Goal: Navigation & Orientation: Go to known website

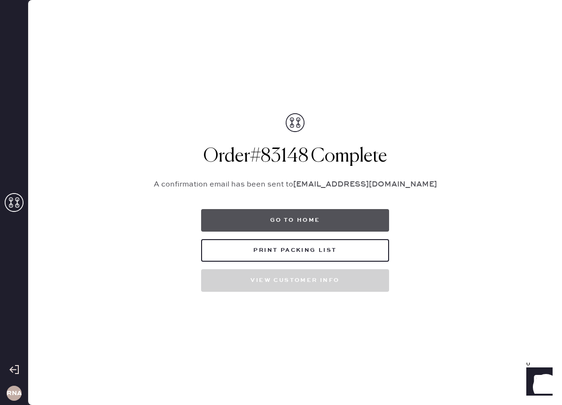
click at [321, 218] on button "Go to home" at bounding box center [295, 220] width 188 height 23
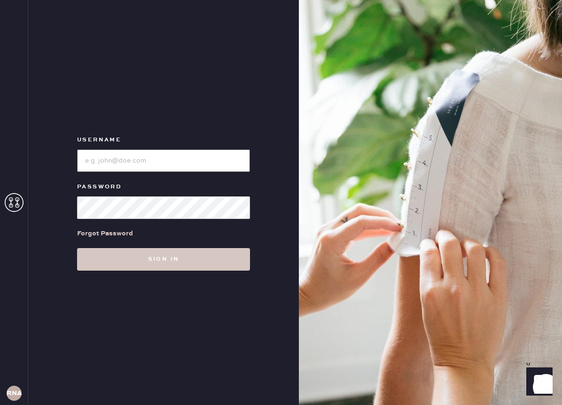
click at [217, 165] on input "loginName" at bounding box center [163, 160] width 173 height 23
type input "reformationnashville"
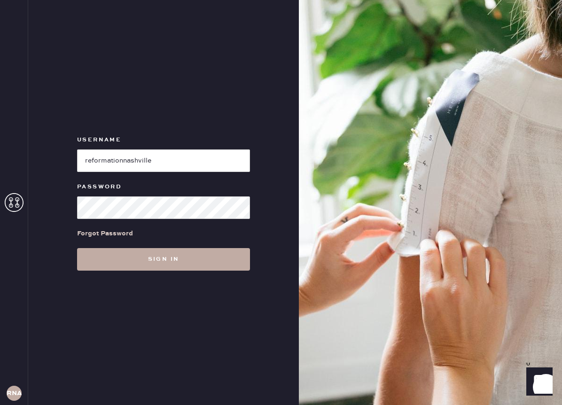
click at [164, 262] on button "Sign in" at bounding box center [163, 259] width 173 height 23
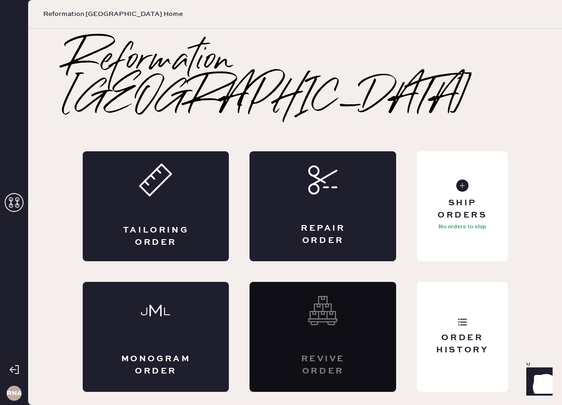
click at [456, 90] on div "Reformation [GEOGRAPHIC_DATA]" at bounding box center [295, 79] width 458 height 75
click at [485, 87] on div "Reformation [GEOGRAPHIC_DATA]" at bounding box center [295, 79] width 458 height 75
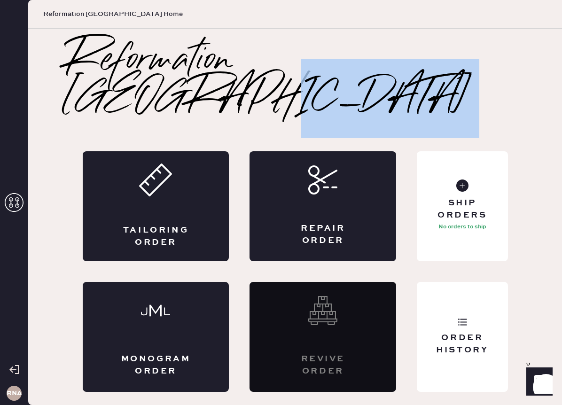
click at [485, 87] on div "Reformation [GEOGRAPHIC_DATA]" at bounding box center [295, 79] width 458 height 75
